Goal: Task Accomplishment & Management: Manage account settings

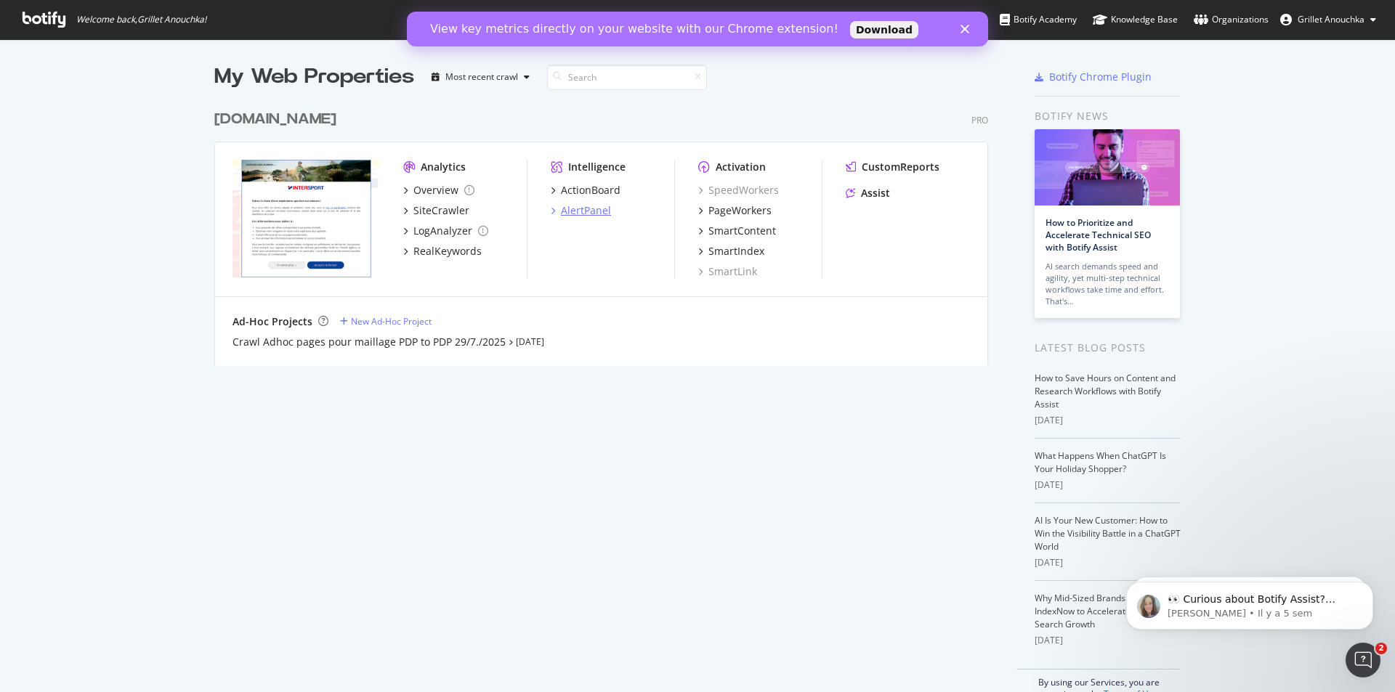
click at [581, 209] on div "AlertPanel" at bounding box center [586, 210] width 50 height 15
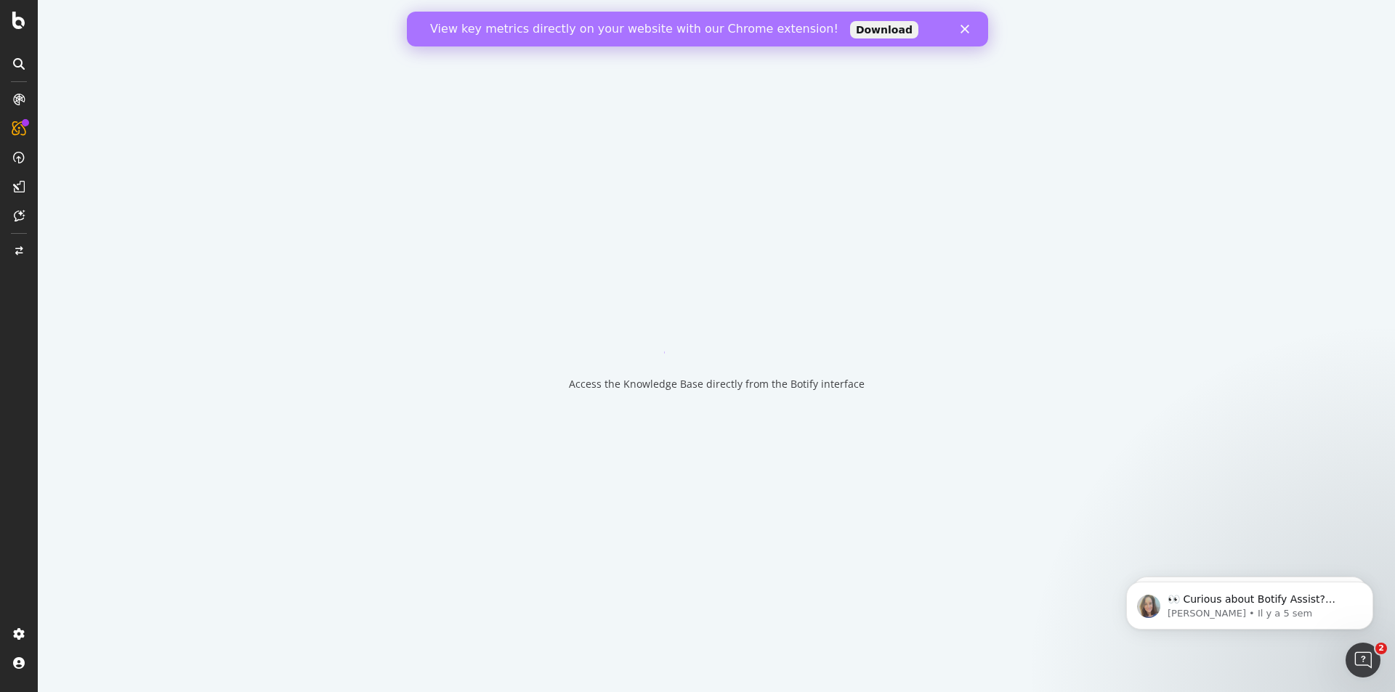
click at [967, 28] on icon "Fermer" at bounding box center [964, 29] width 9 height 9
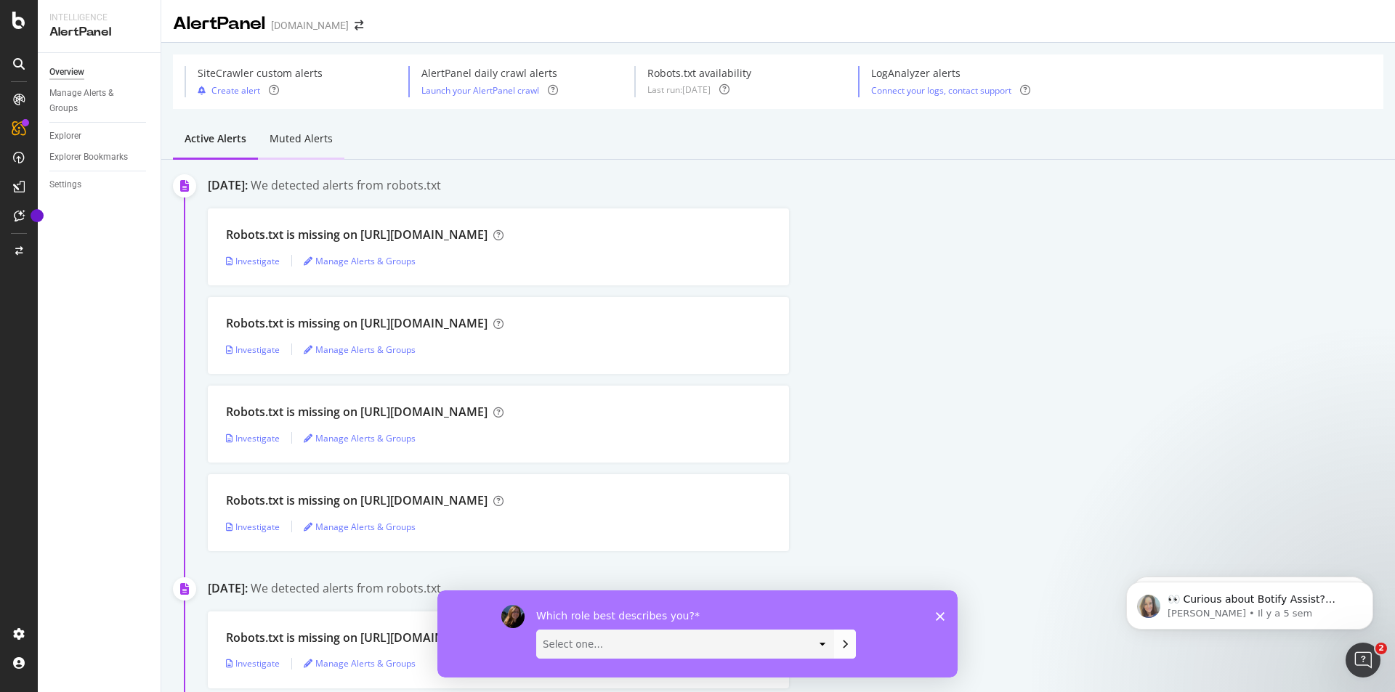
click at [308, 145] on div "Muted alerts" at bounding box center [300, 138] width 63 height 15
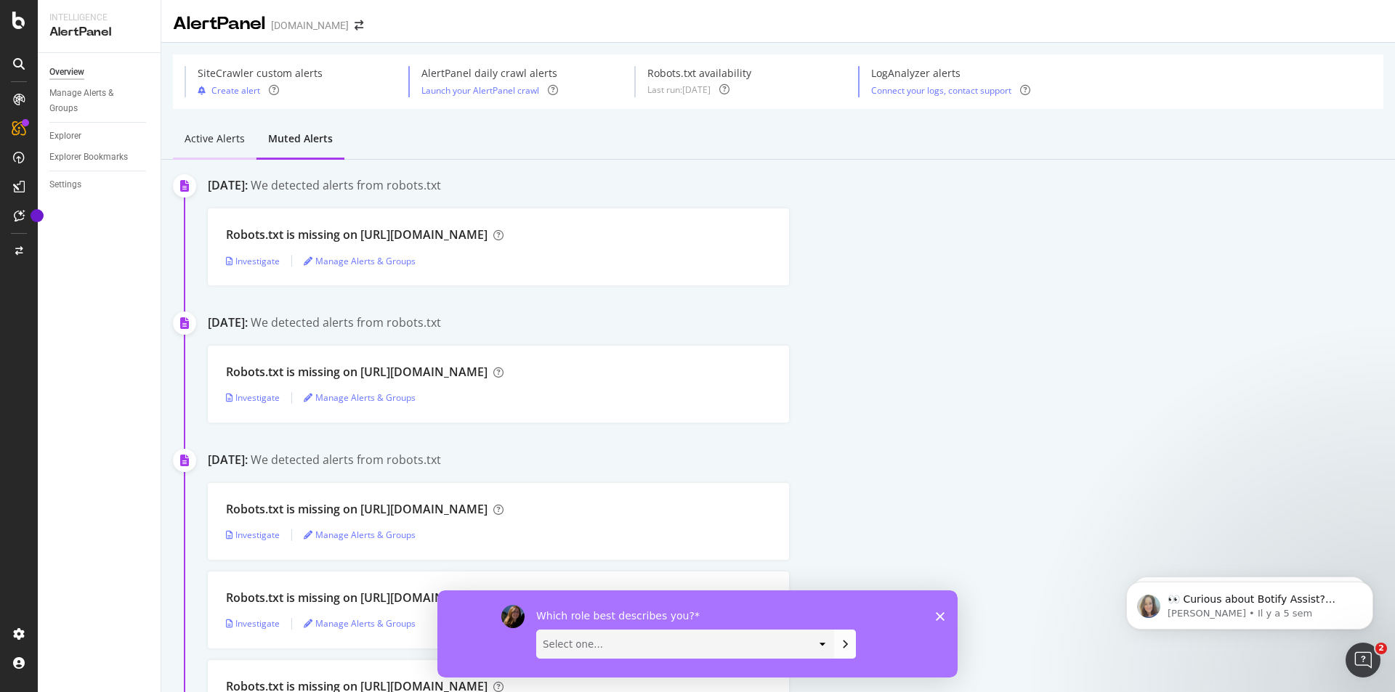
click at [219, 148] on div "Active alerts" at bounding box center [215, 140] width 84 height 40
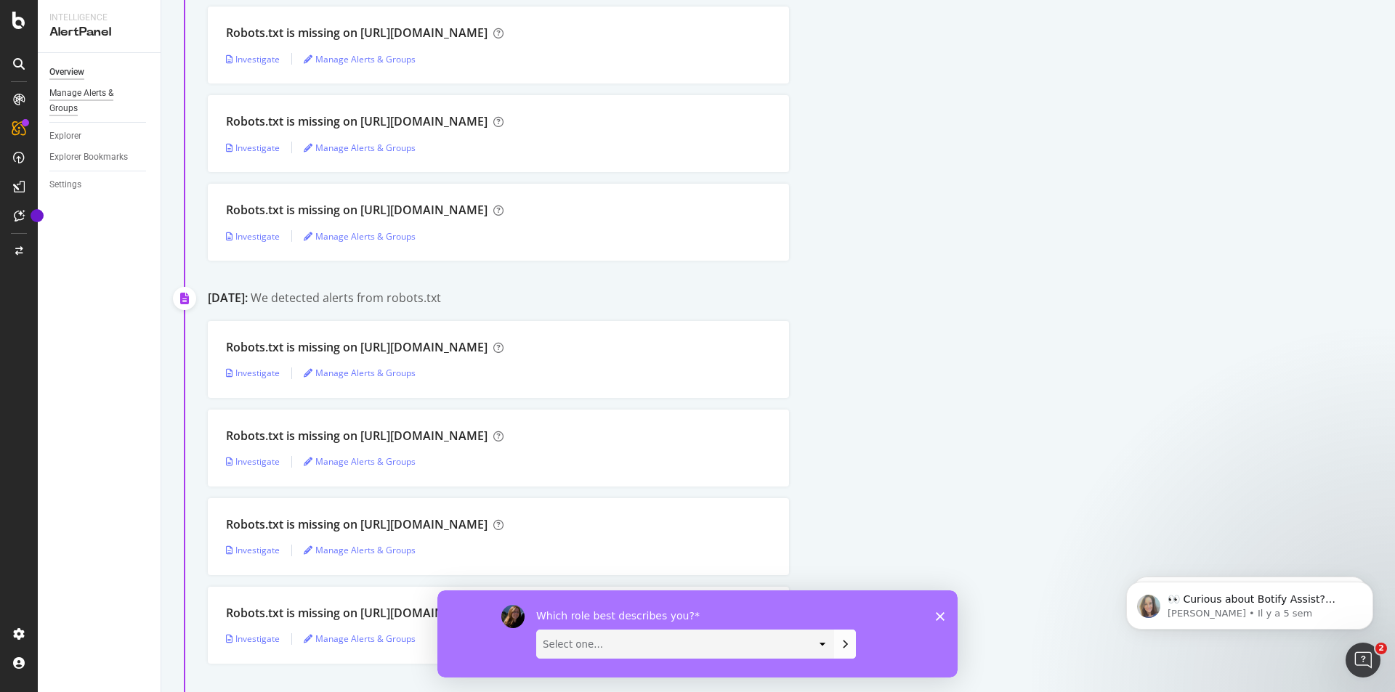
scroll to position [291, 0]
click at [80, 195] on div "AlertPanel" at bounding box center [77, 192] width 46 height 15
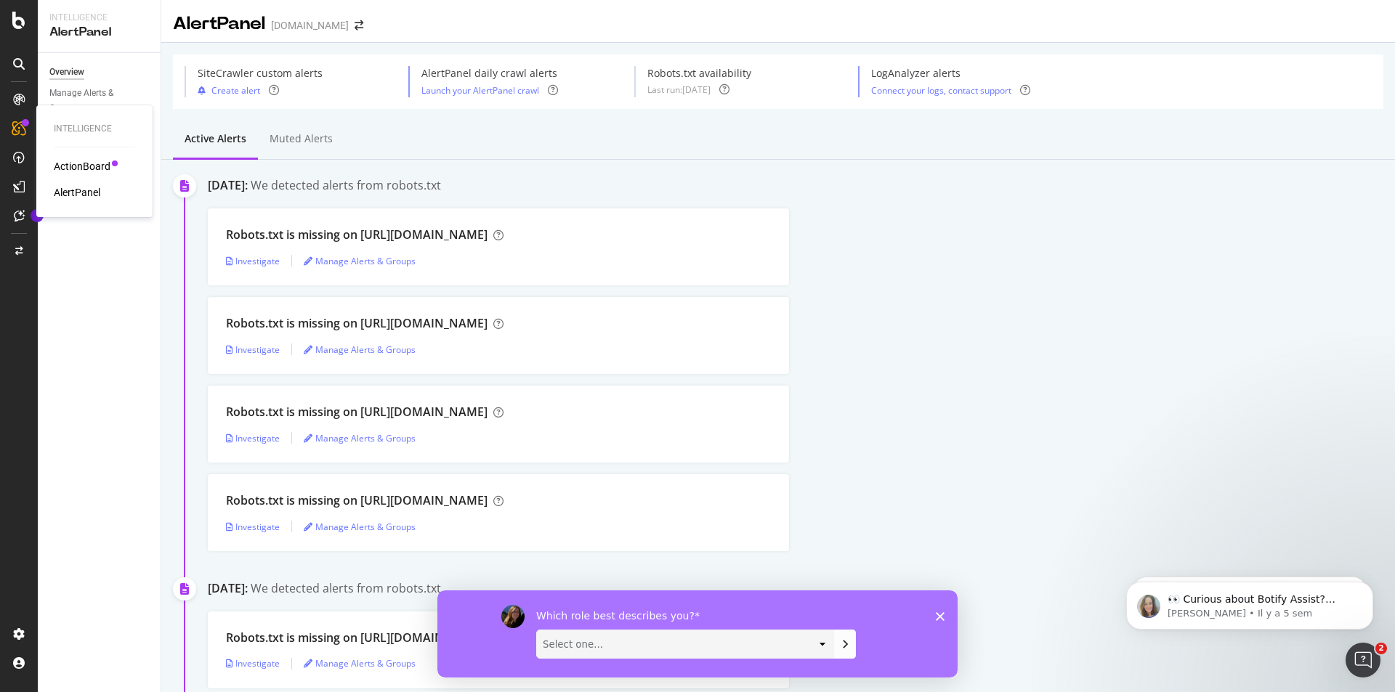
click at [67, 195] on div "AlertPanel" at bounding box center [77, 192] width 46 height 15
click at [99, 224] on div "CustomReports" at bounding box center [89, 224] width 71 height 15
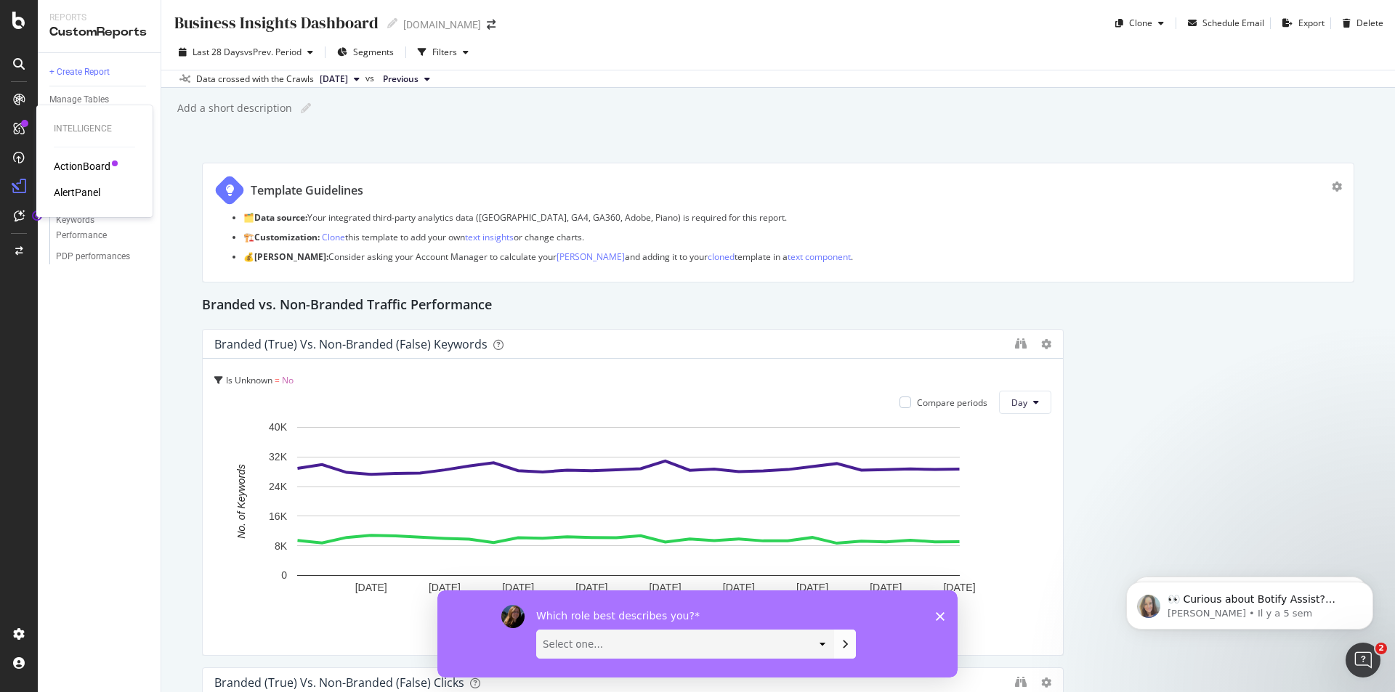
click at [99, 172] on div "ActionBoard" at bounding box center [82, 166] width 57 height 15
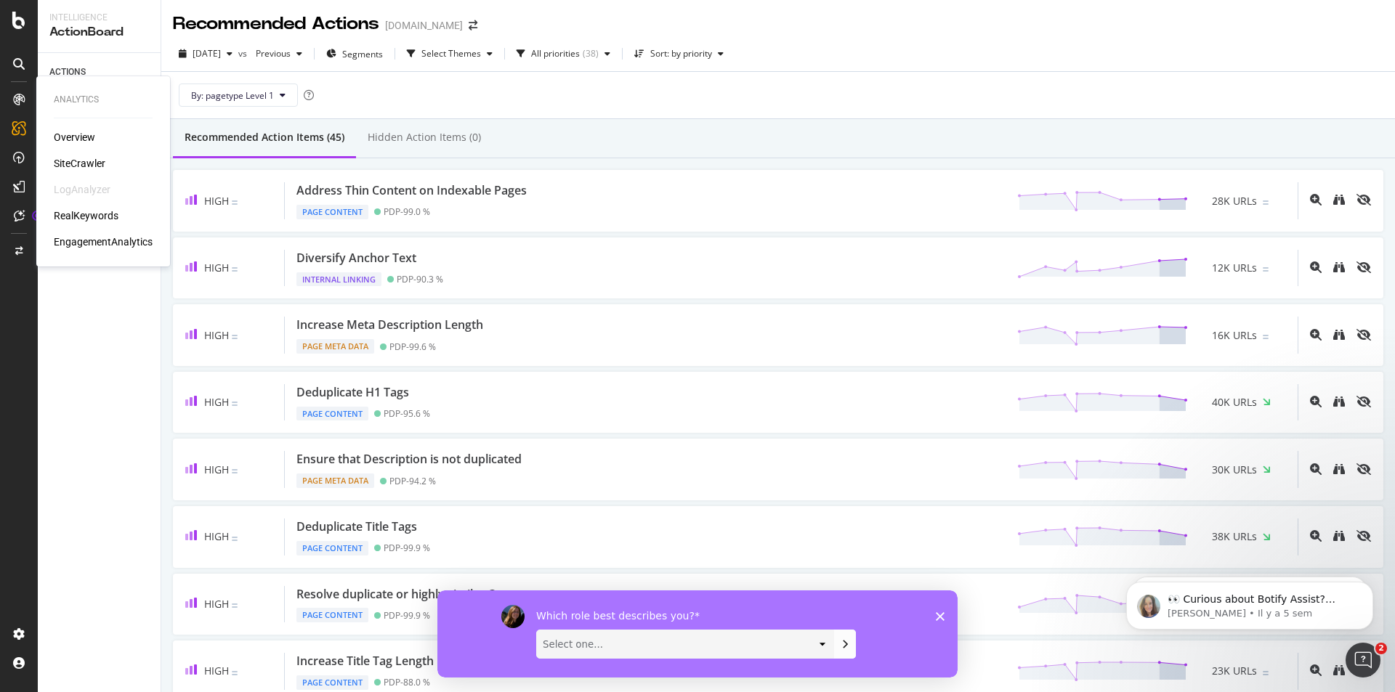
click at [80, 164] on div "SiteCrawler" at bounding box center [80, 163] width 52 height 15
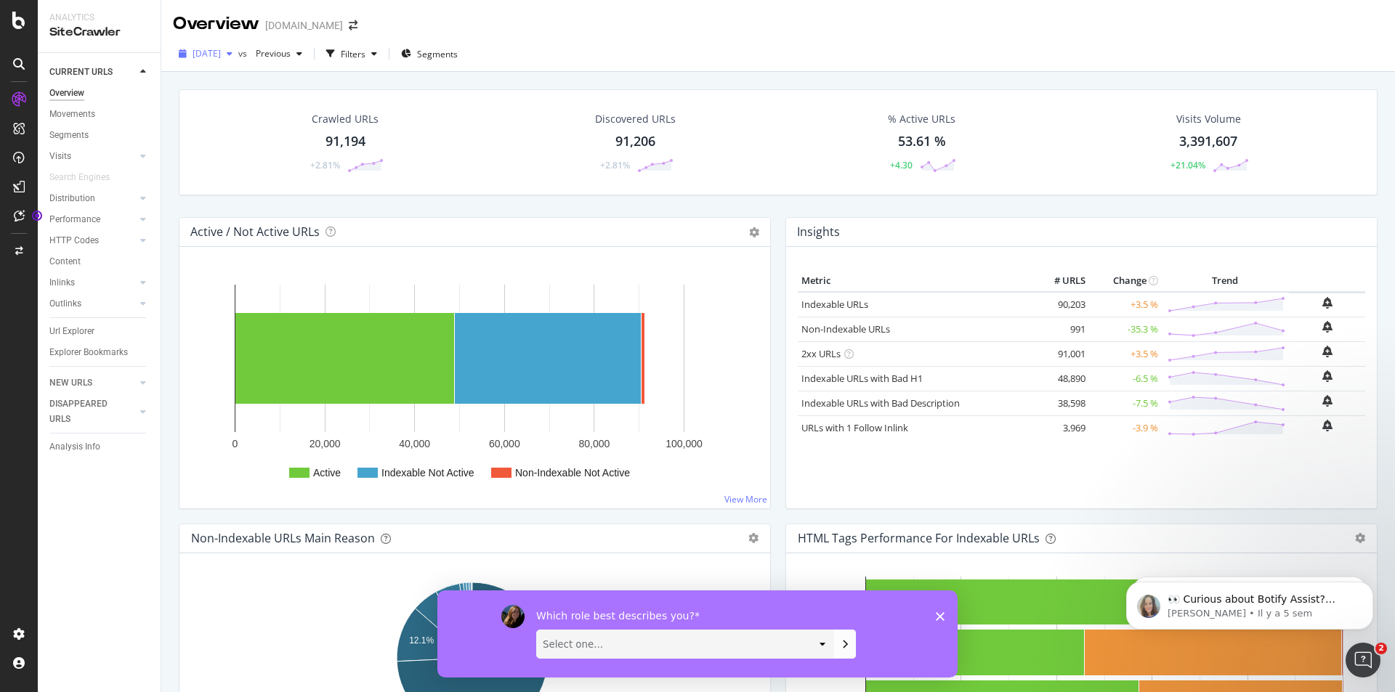
click at [238, 56] on div "button" at bounding box center [229, 53] width 17 height 9
click at [229, 40] on div "[DATE] vs Previous Filters Segments" at bounding box center [777, 54] width 1233 height 36
click at [68, 198] on div "AlertPanel" at bounding box center [77, 192] width 46 height 15
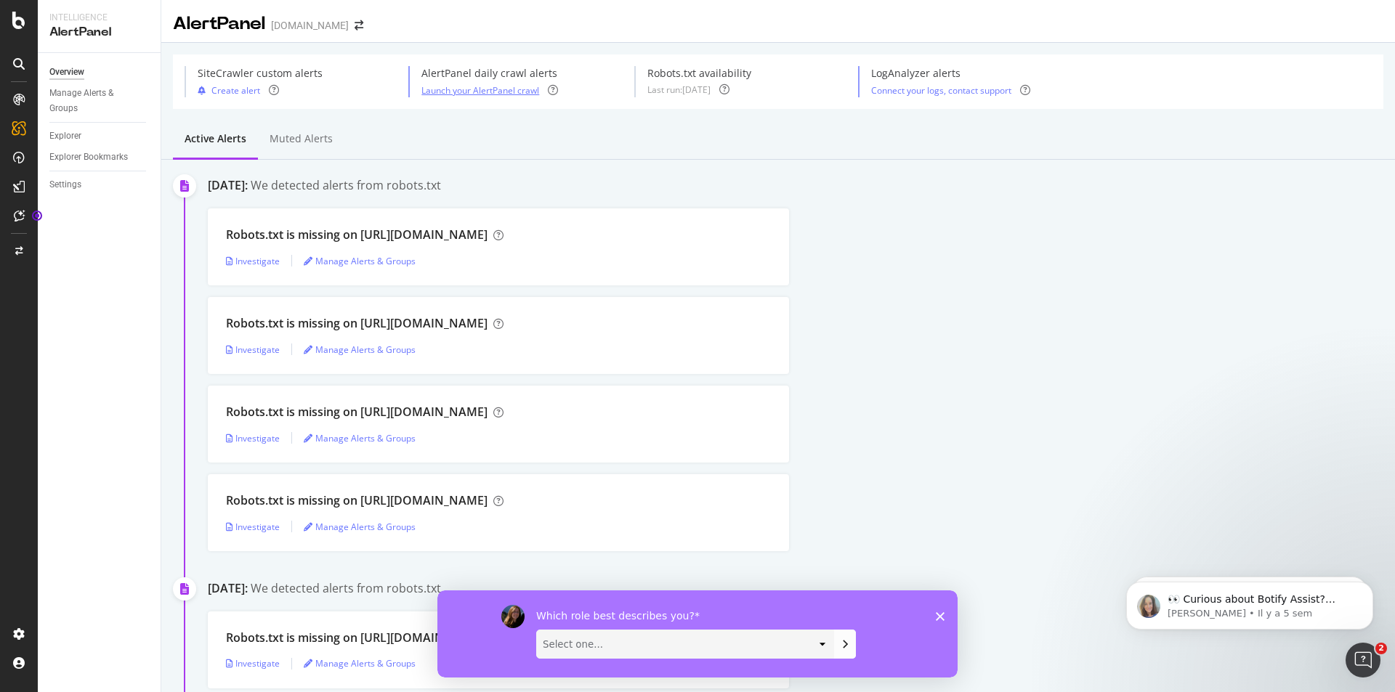
click at [524, 90] on div "Launch your AlertPanel crawl" at bounding box center [480, 90] width 118 height 12
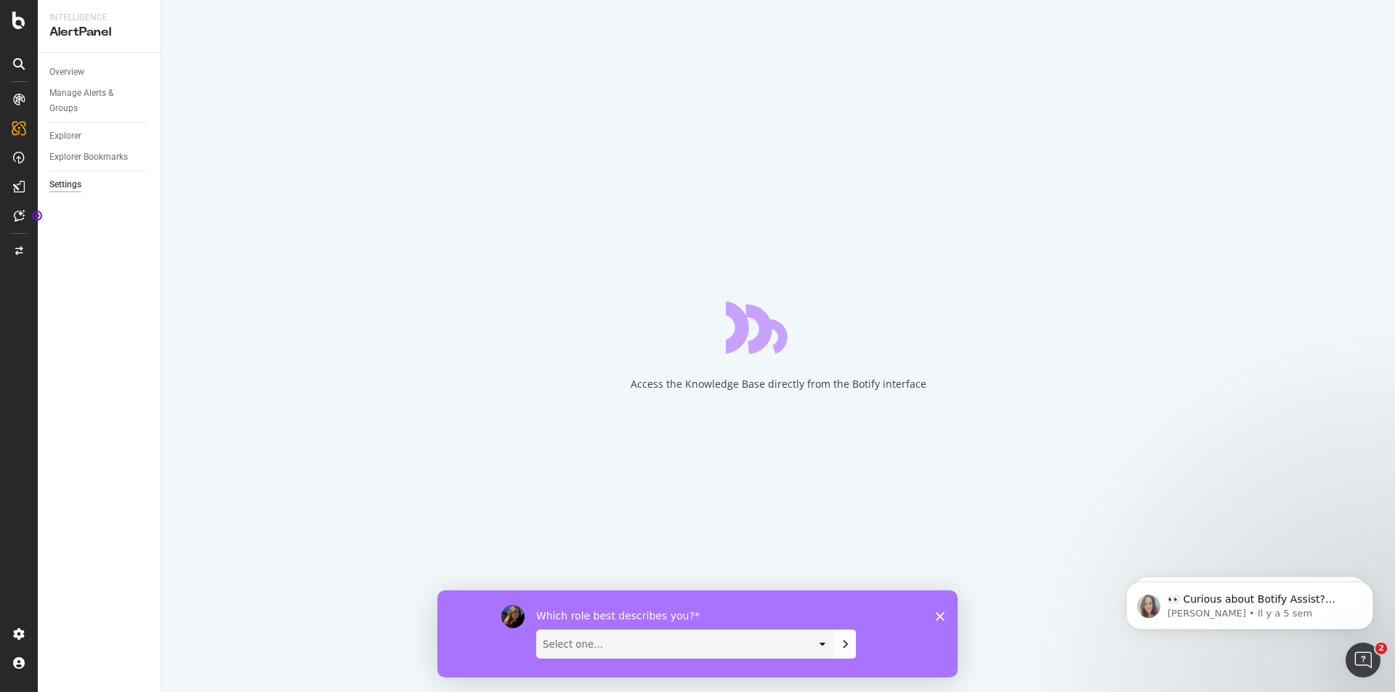
select select "11"
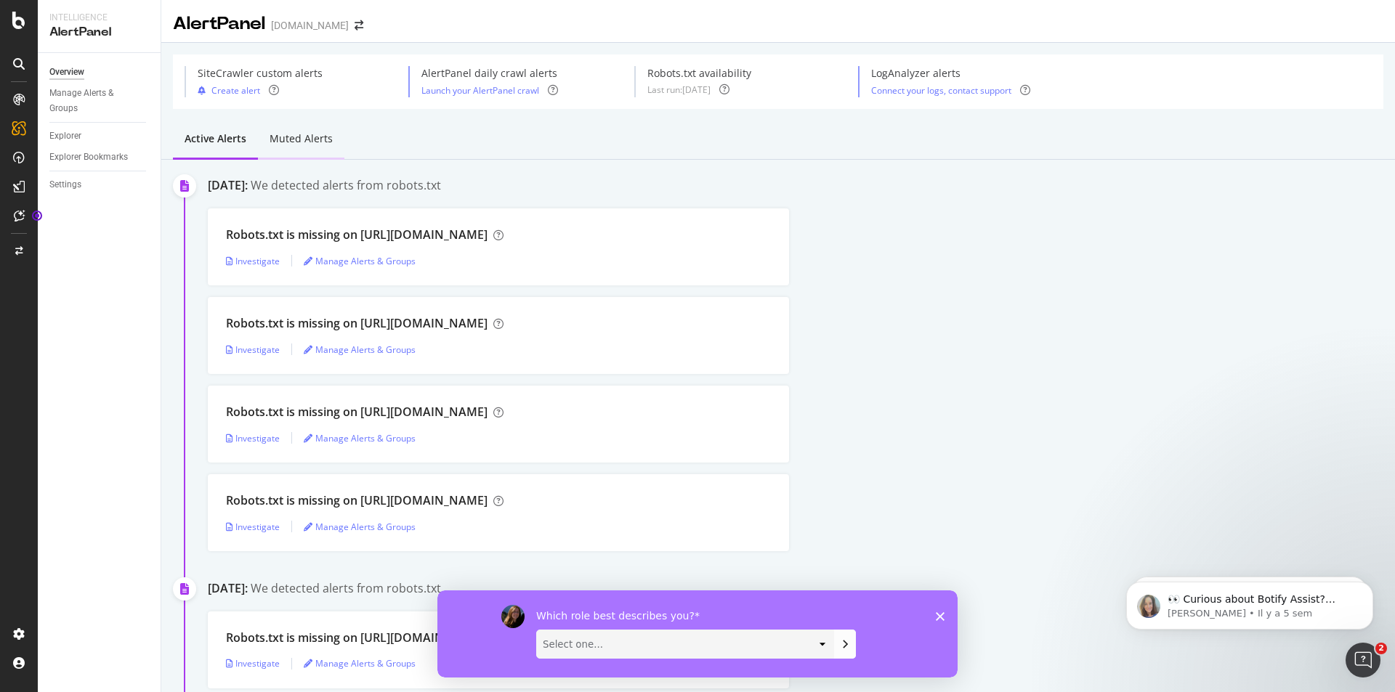
click at [319, 147] on div "Muted alerts" at bounding box center [301, 140] width 86 height 40
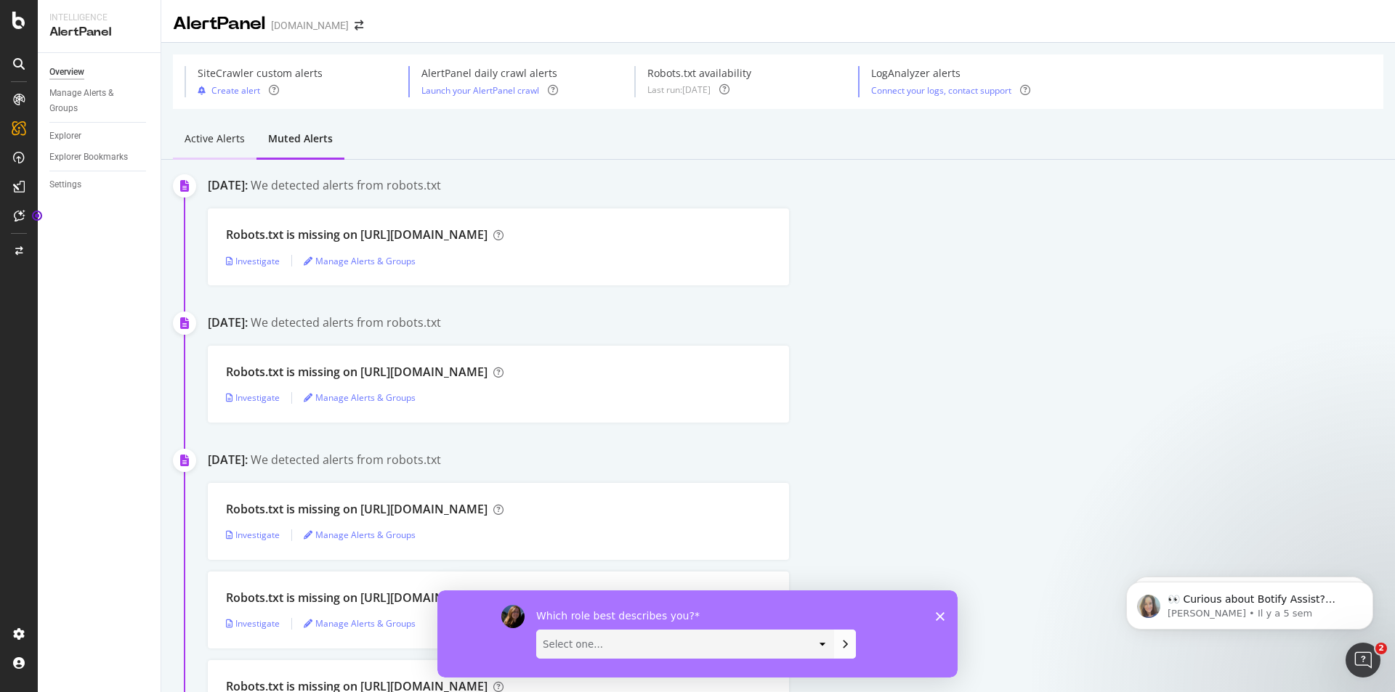
click at [235, 146] on div "Active alerts" at bounding box center [214, 138] width 60 height 15
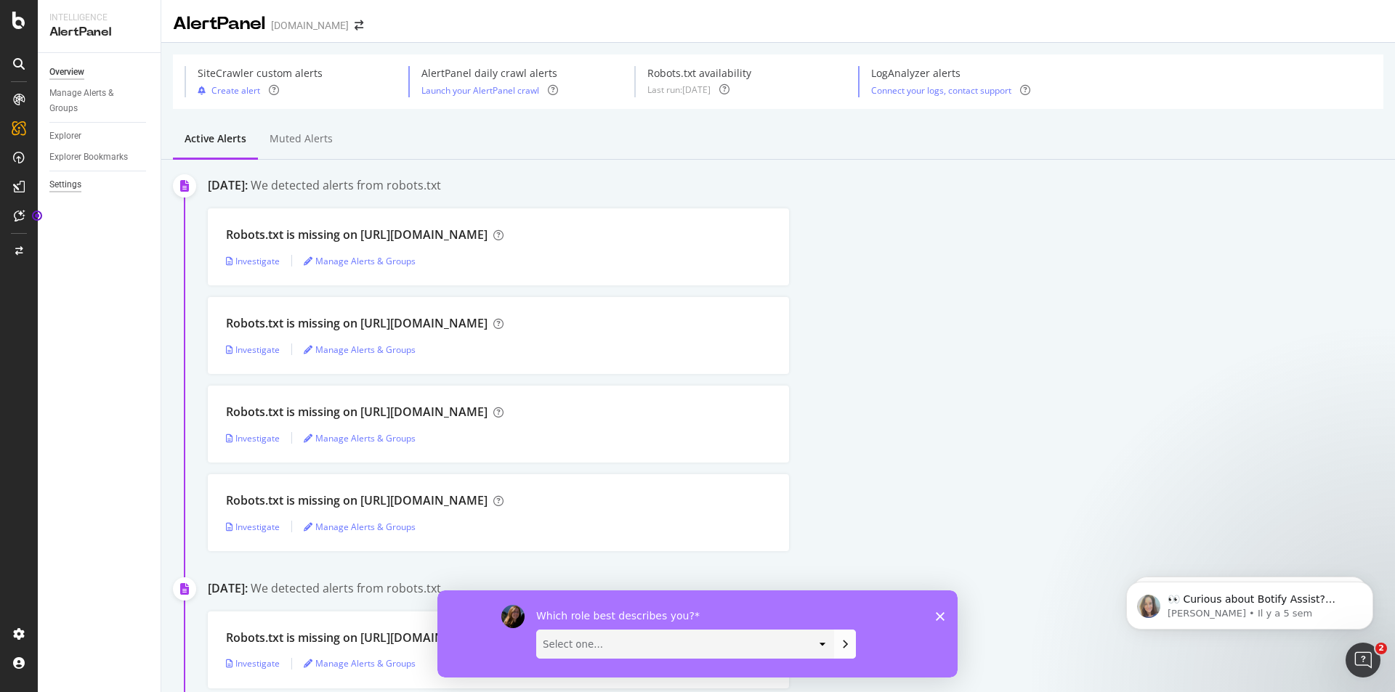
click at [68, 182] on div "Settings" at bounding box center [65, 184] width 32 height 15
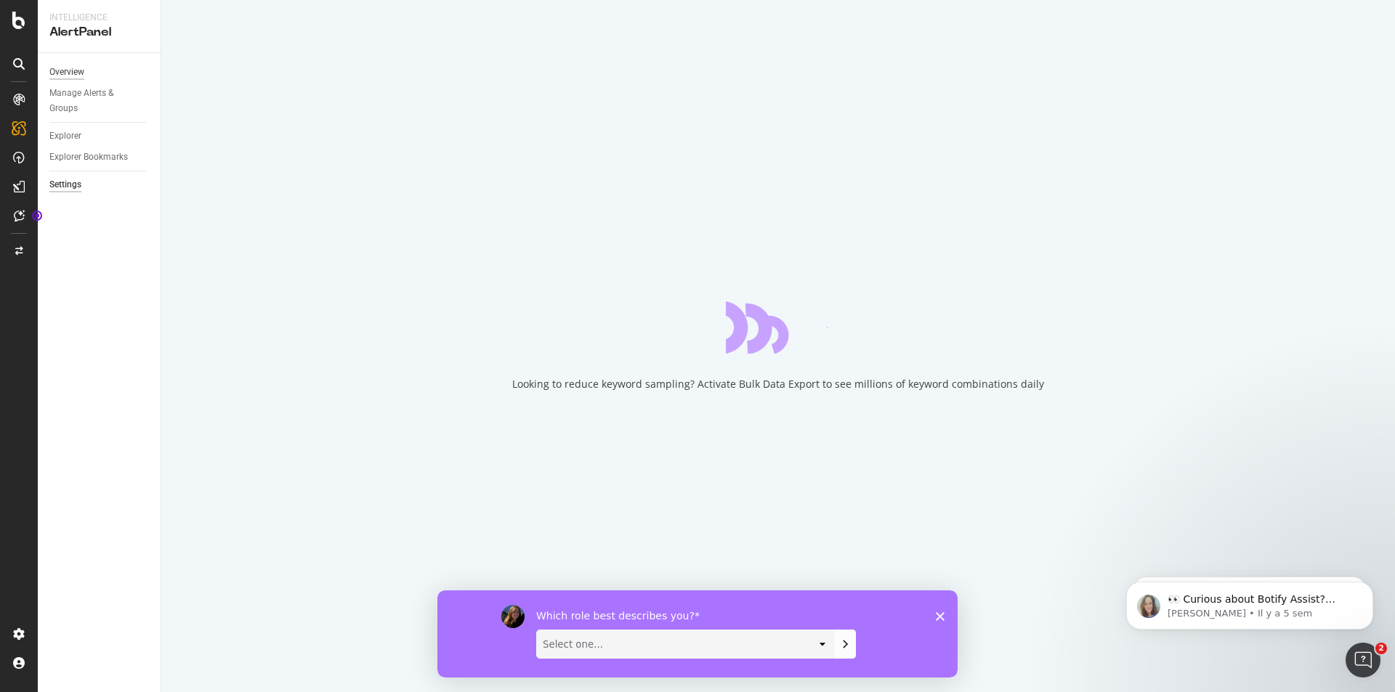
select select "11"
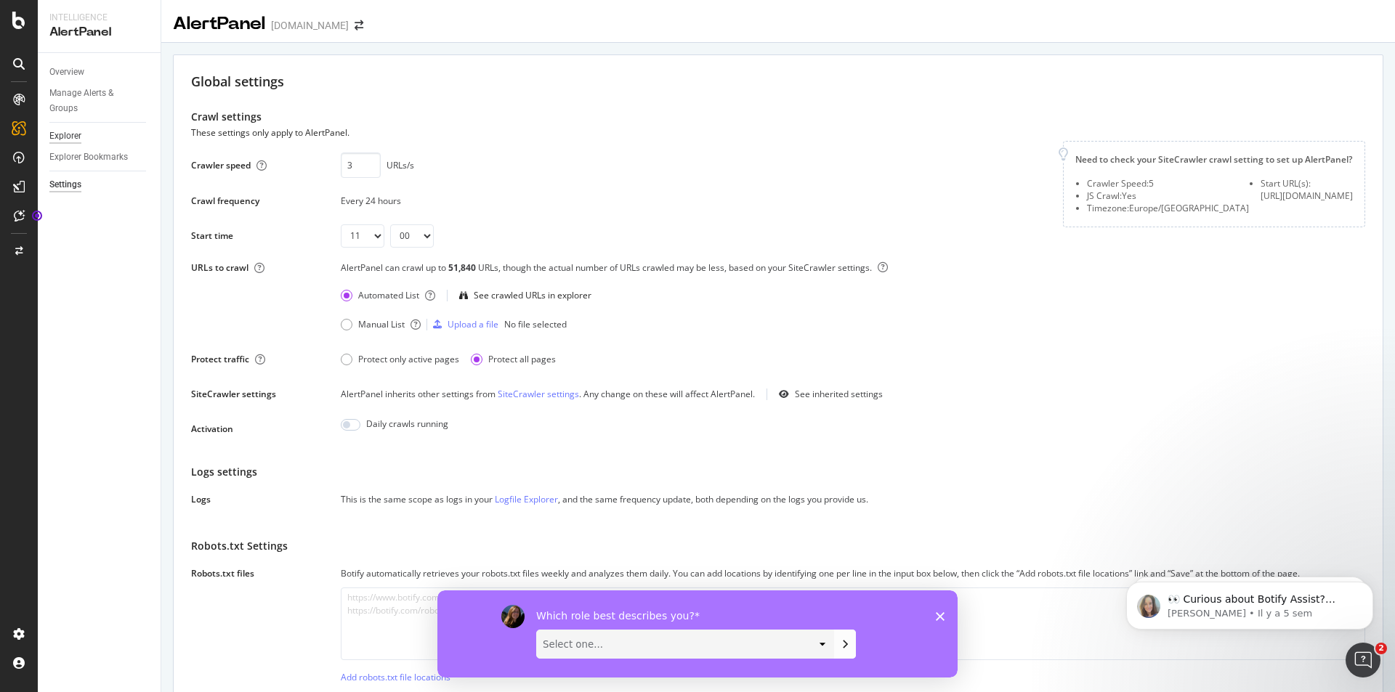
click at [70, 129] on div "Explorer" at bounding box center [65, 136] width 32 height 15
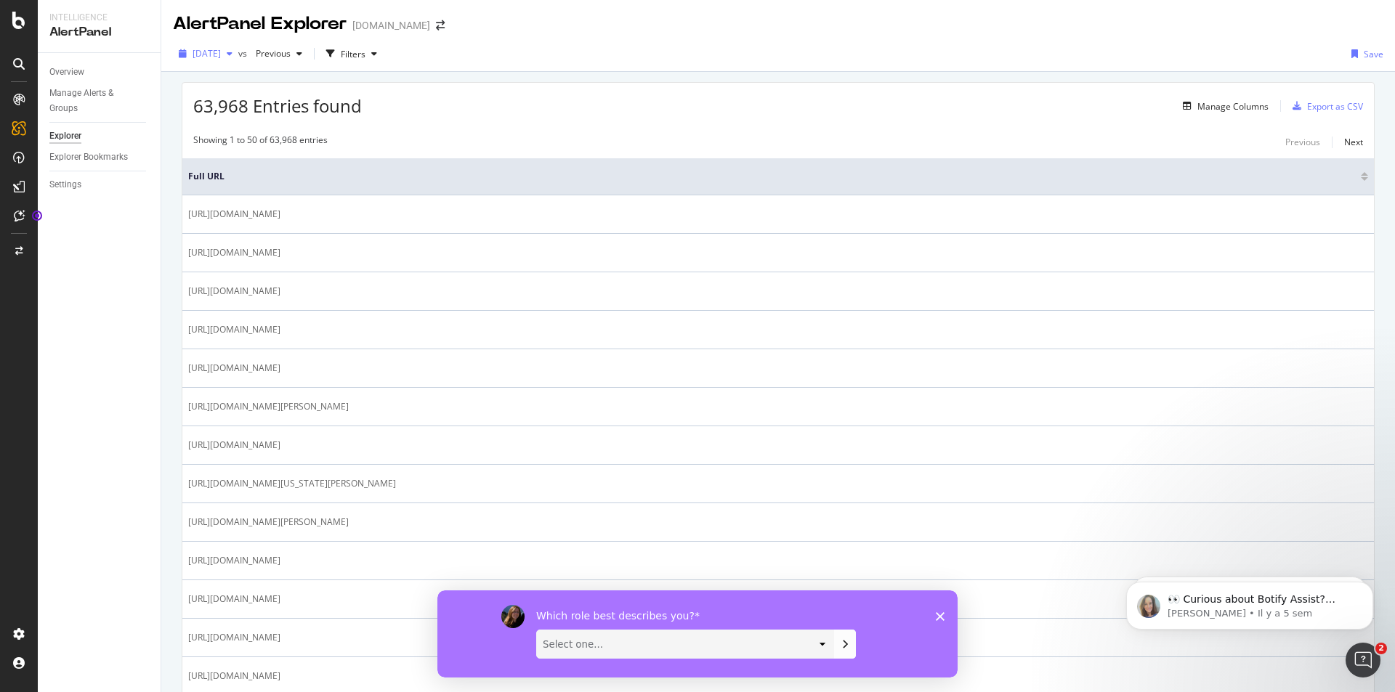
click at [232, 49] on icon "button" at bounding box center [230, 53] width 6 height 9
click at [308, 51] on div "button" at bounding box center [299, 53] width 17 height 9
click at [70, 104] on div "Manage Alerts & Groups" at bounding box center [92, 101] width 87 height 31
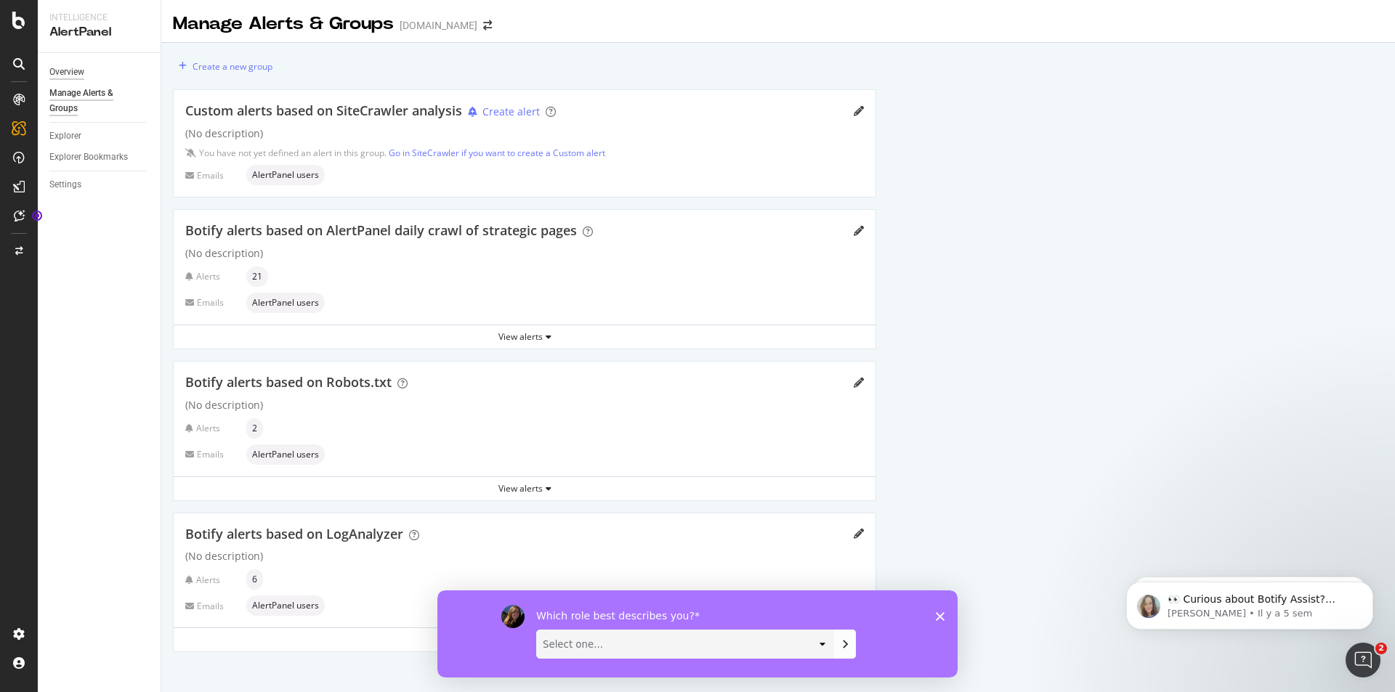
click at [74, 68] on div "Overview" at bounding box center [66, 72] width 35 height 15
